Goal: Connect with others: Connect with other users

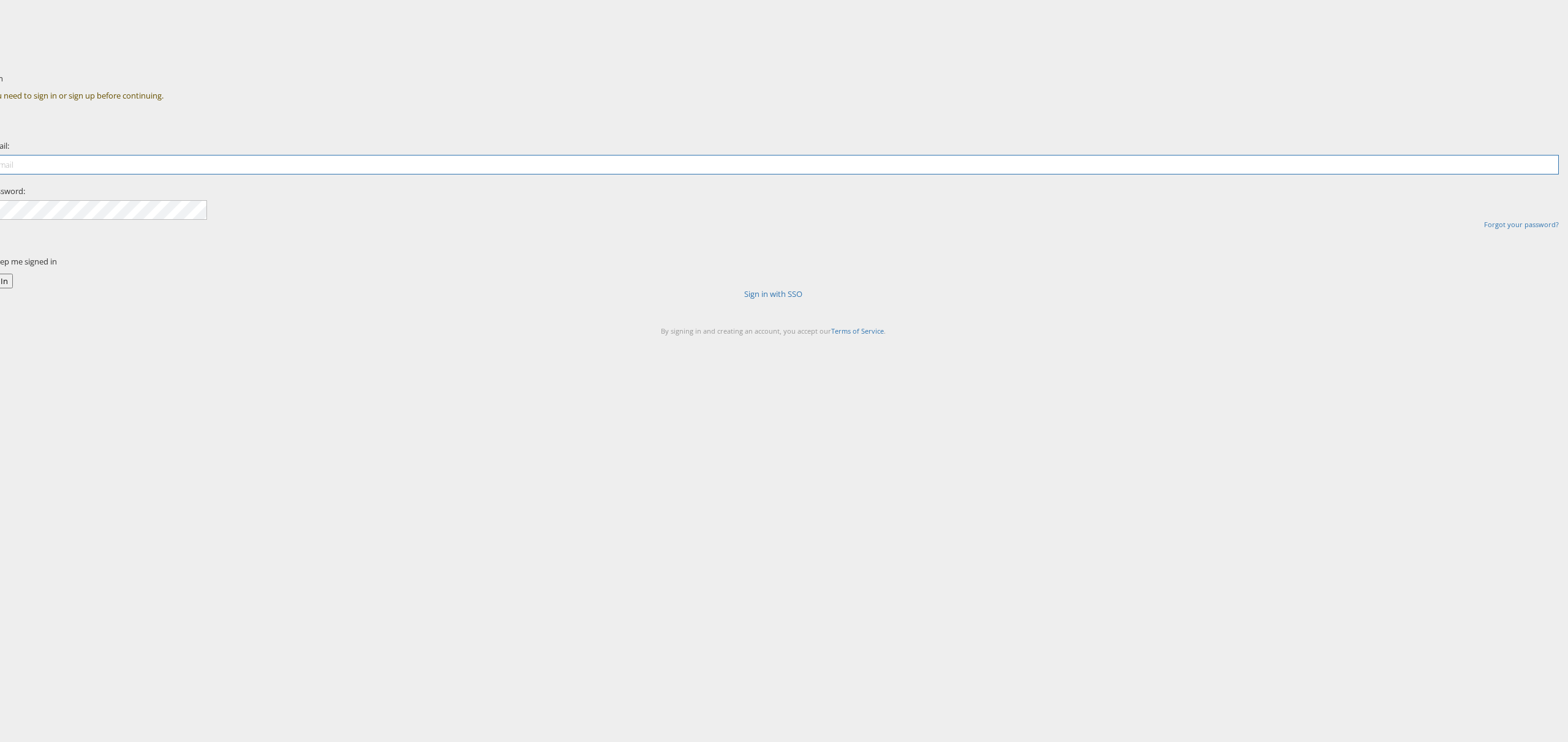
type input "chris.gallagher@kargo.com"
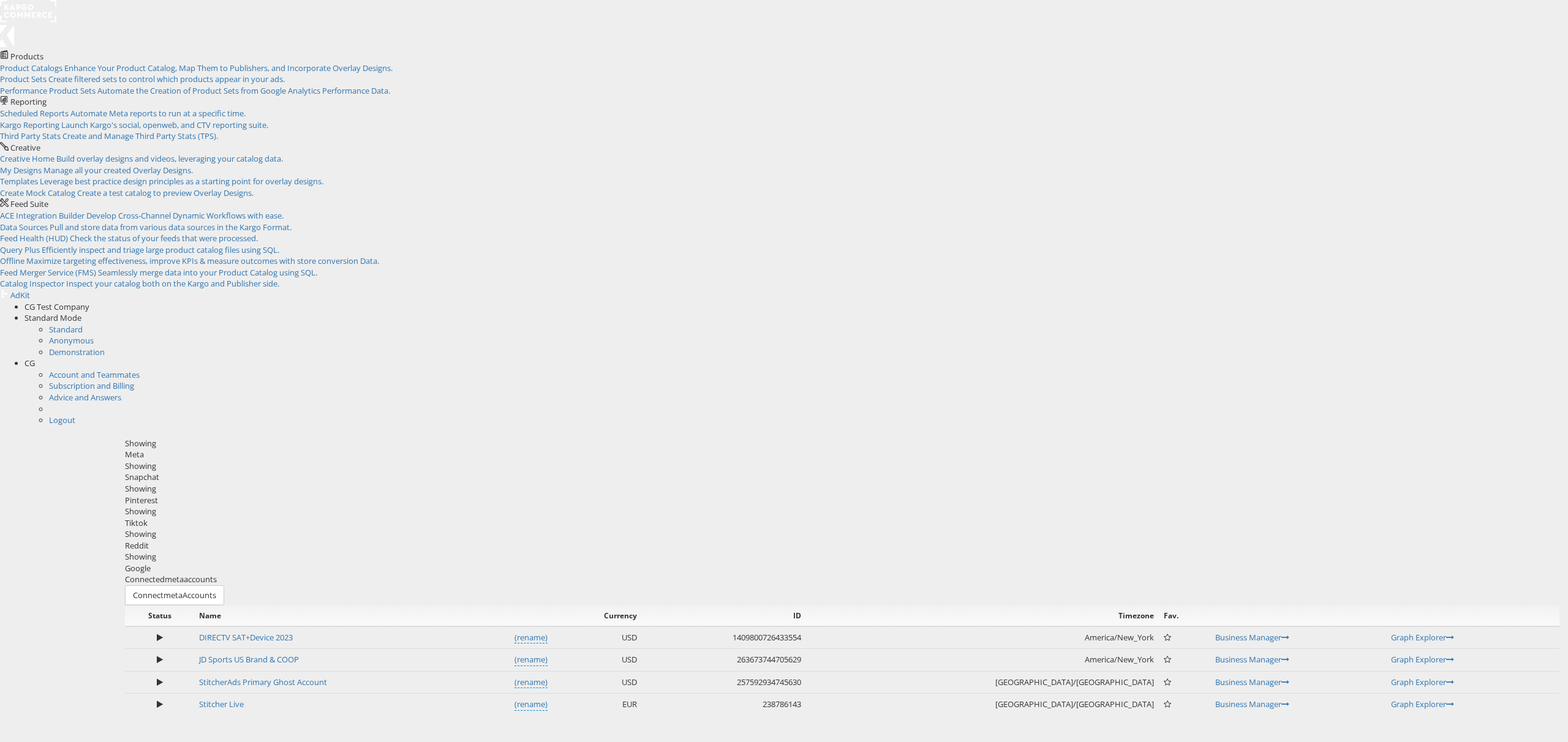
click at [791, 540] on div "Reddit" at bounding box center [842, 546] width 1435 height 11
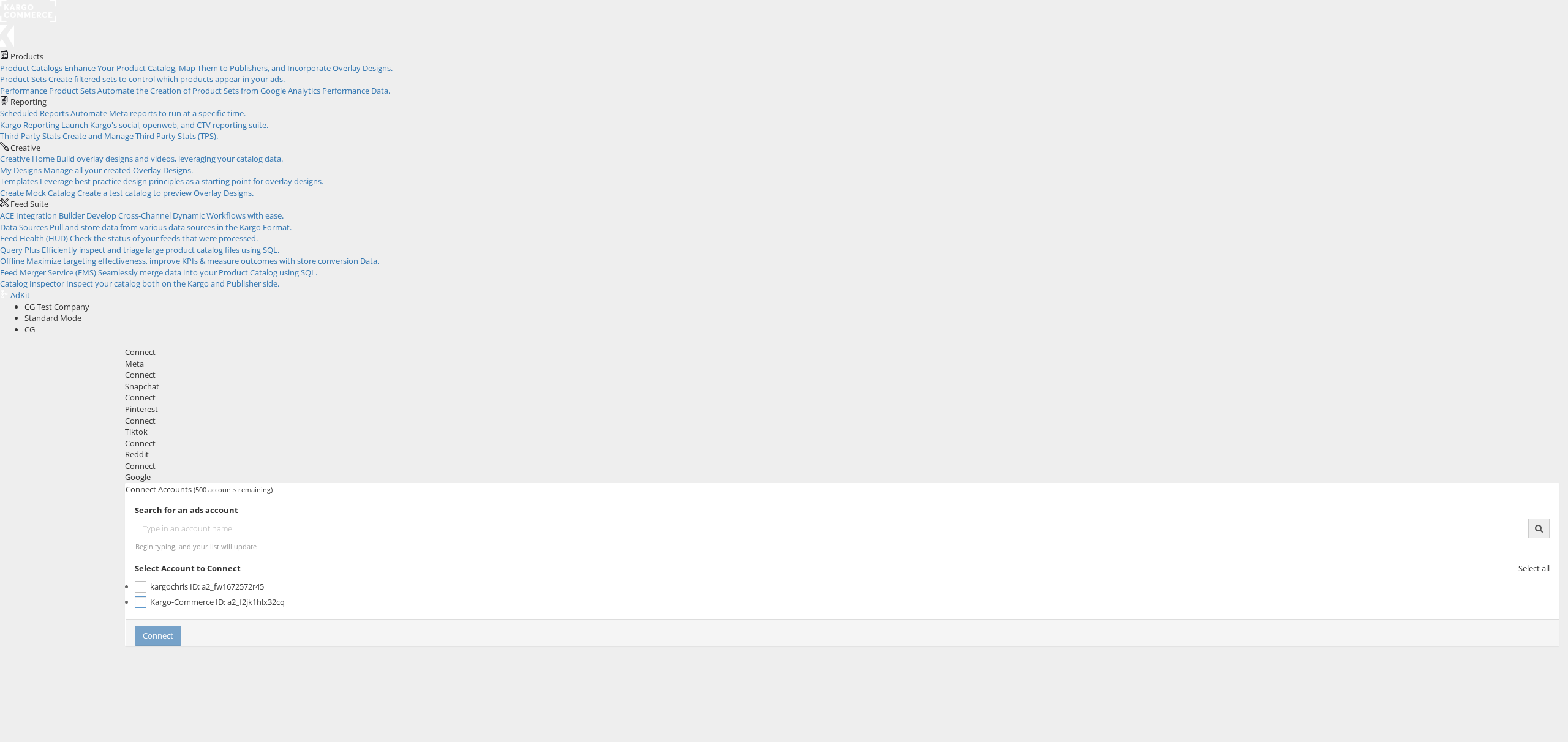
click at [887, 594] on label "Kargo-Commerce ID: a2_f2jk1hlx32cq" at bounding box center [842, 602] width 1415 height 15
click at [181, 626] on button "Connect" at bounding box center [158, 636] width 47 height 20
